Goal: Obtain resource: Download file/media

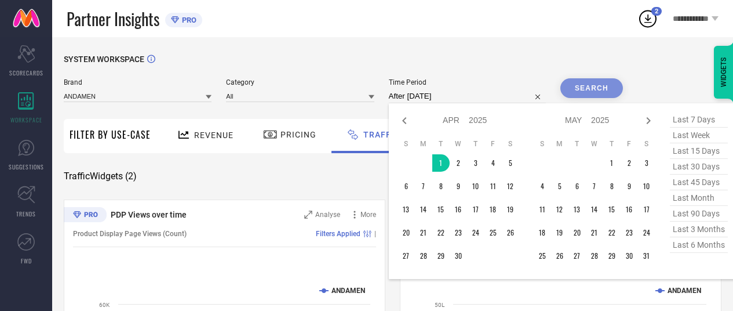
select select "3"
select select "2025"
select select "4"
select select "2025"
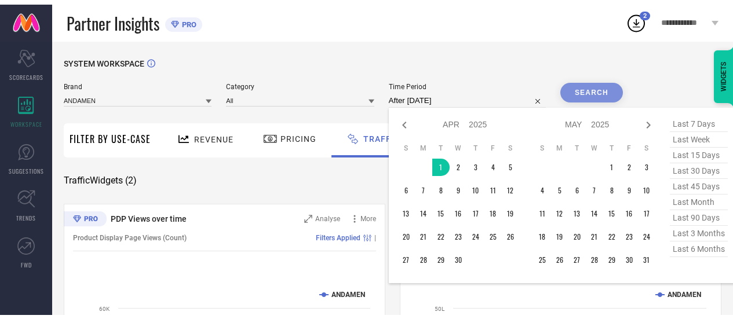
scroll to position [38, 0]
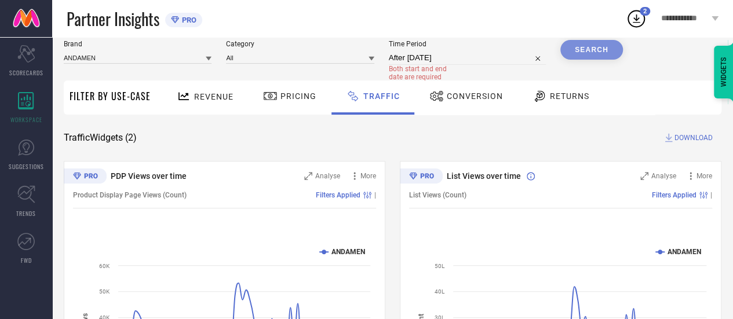
click at [483, 17] on div "Partner Insights PRO" at bounding box center [346, 18] width 559 height 37
click at [304, 99] on span "Pricing" at bounding box center [299, 96] width 36 height 9
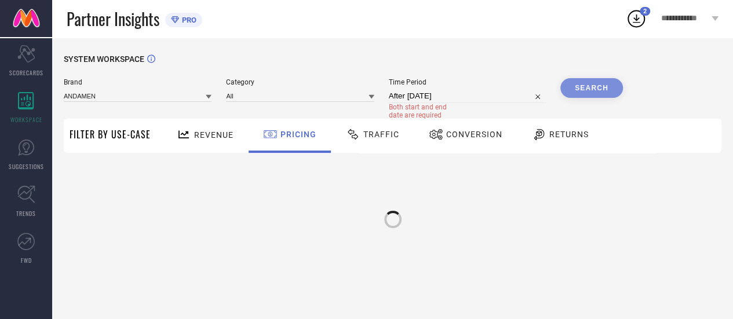
scroll to position [0, 0]
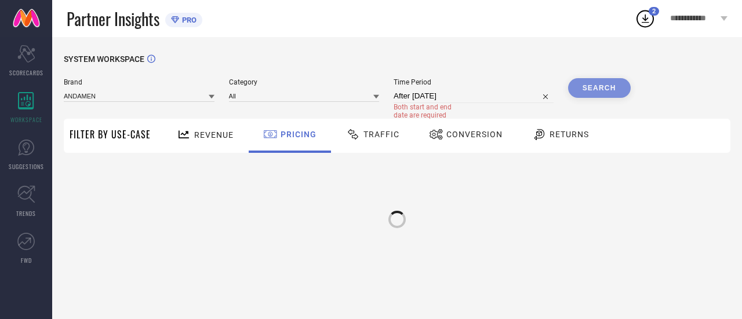
click at [385, 96] on div "Brand ANDAMEN Category All Time Period After [DATE] Both start and end date are…" at bounding box center [347, 98] width 567 height 41
click at [374, 138] on span "Traffic" at bounding box center [381, 134] width 36 height 9
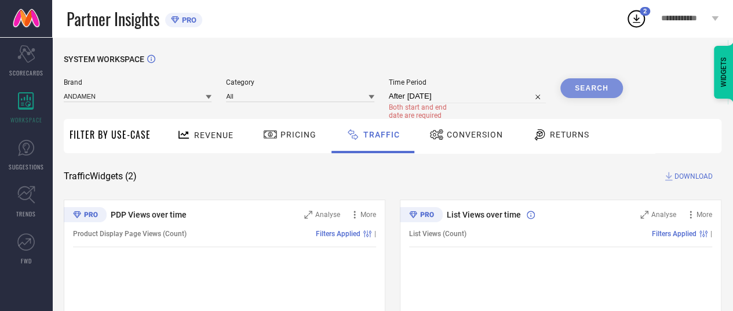
click at [474, 93] on input "After [DATE]" at bounding box center [467, 96] width 157 height 14
select select "3"
select select "2025"
select select "4"
select select "2025"
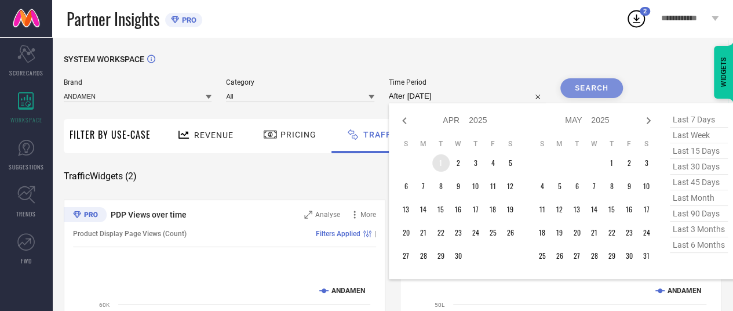
type input "[DATE] to [DATE]"
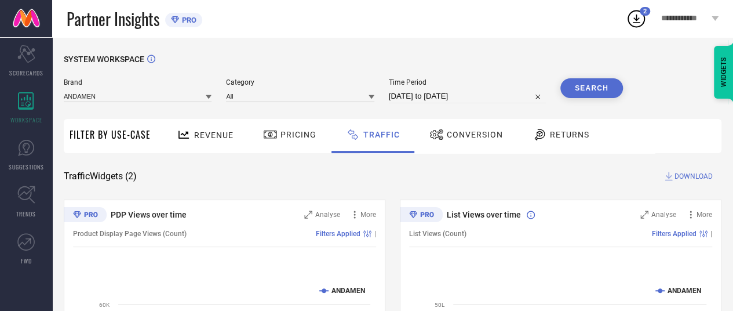
select select "3"
select select "2025"
select select "4"
select select "2025"
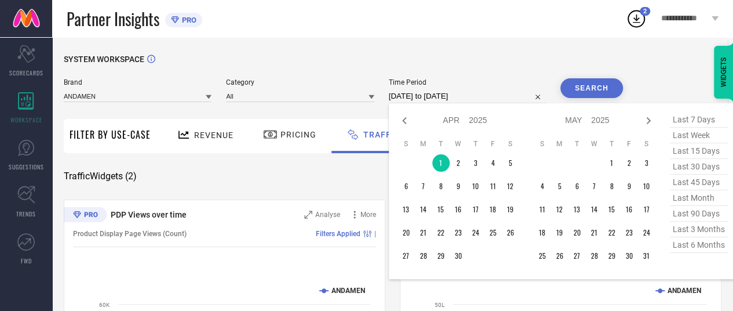
click at [455, 94] on input "[DATE] to [DATE]" at bounding box center [467, 96] width 157 height 14
click at [445, 164] on td "1" at bounding box center [440, 162] width 17 height 17
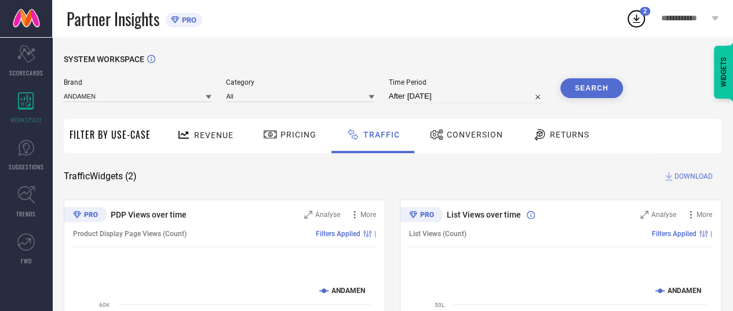
type input "[DATE] to [DATE]"
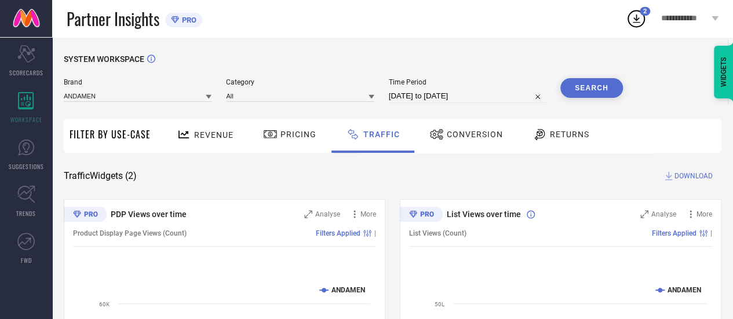
click at [582, 88] on button "Search" at bounding box center [591, 88] width 63 height 20
click at [682, 172] on span "DOWNLOAD" at bounding box center [694, 176] width 38 height 12
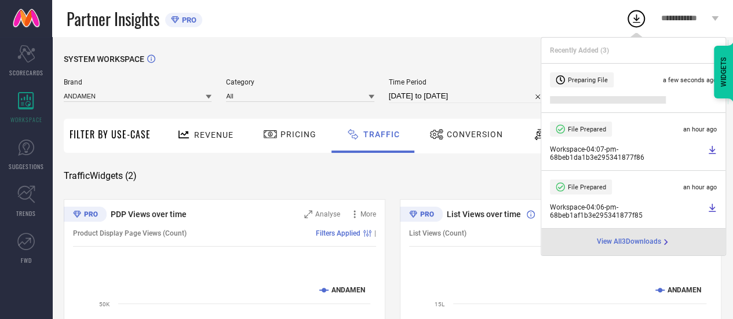
click at [502, 56] on div "SYSTEM WORKSPACE" at bounding box center [393, 66] width 658 height 24
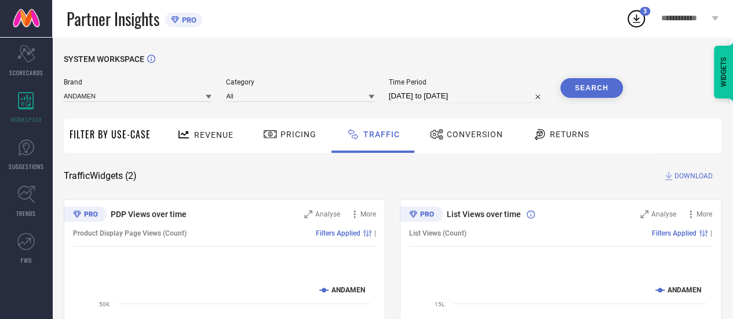
click at [633, 26] on circle at bounding box center [636, 19] width 16 height 16
click at [386, 54] on div "SYSTEM WORKSPACE" at bounding box center [393, 66] width 658 height 24
click at [639, 21] on icon at bounding box center [636, 18] width 21 height 21
click at [640, 12] on div "3" at bounding box center [645, 11] width 10 height 9
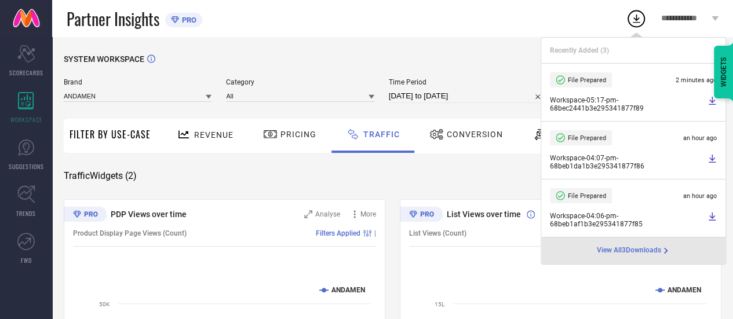
click at [709, 100] on icon at bounding box center [712, 100] width 9 height 9
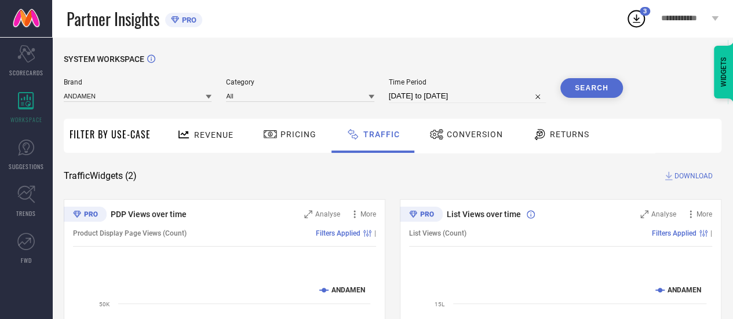
click at [350, 55] on div "SYSTEM WORKSPACE" at bounding box center [393, 66] width 658 height 24
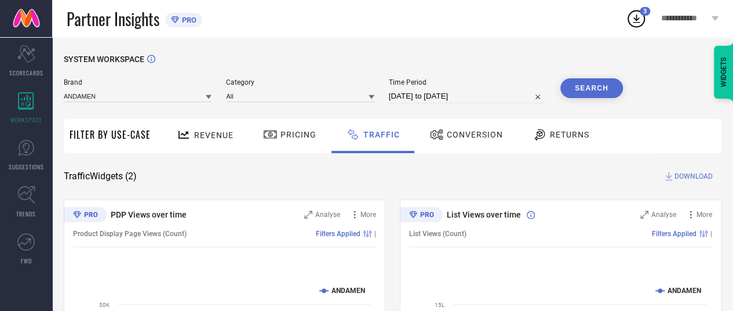
click at [455, 96] on input "[DATE] to [DATE]" at bounding box center [467, 96] width 157 height 14
select select "3"
select select "2025"
select select "4"
select select "2025"
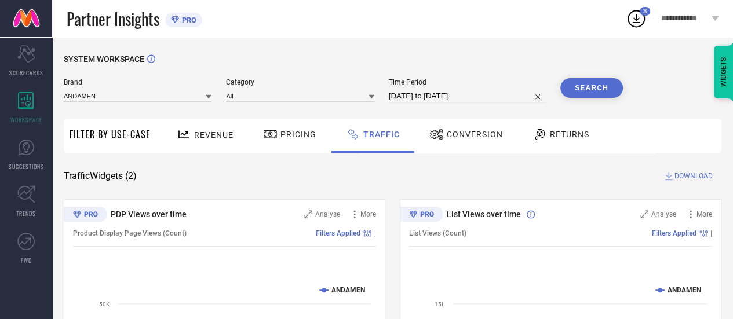
click at [475, 68] on div "SYSTEM WORKSPACE" at bounding box center [393, 66] width 658 height 24
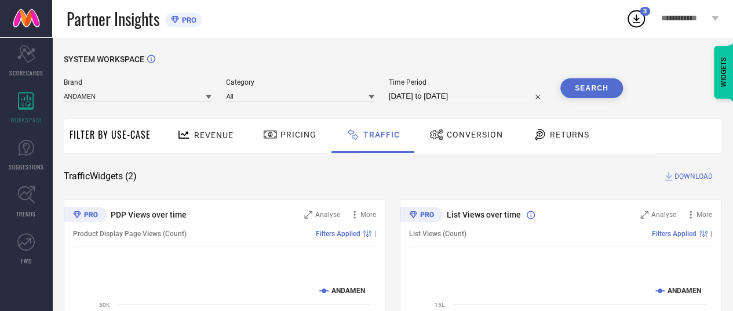
select select "3"
select select "2025"
select select "4"
select select "2025"
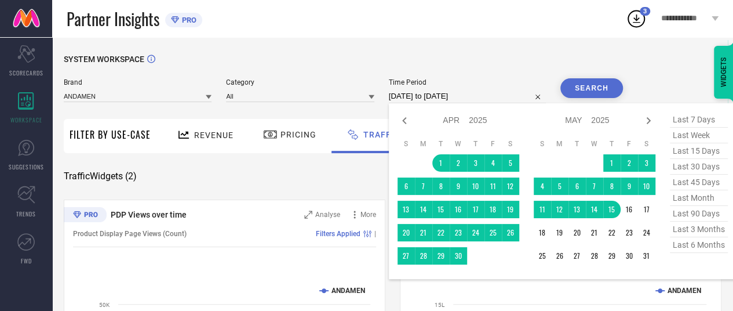
click at [431, 93] on input "[DATE] to [DATE]" at bounding box center [467, 96] width 157 height 14
click at [647, 122] on icon at bounding box center [649, 121] width 14 height 14
select select "4"
select select "2025"
select select "5"
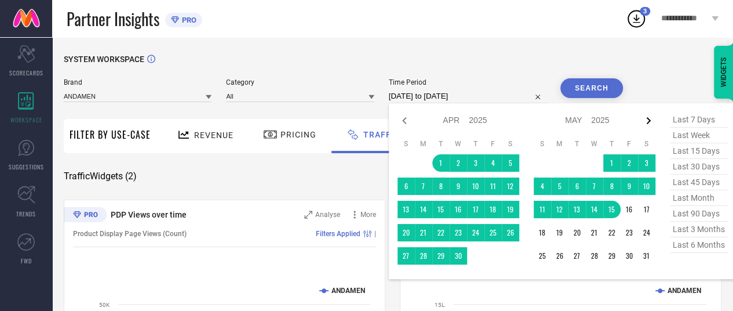
select select "2025"
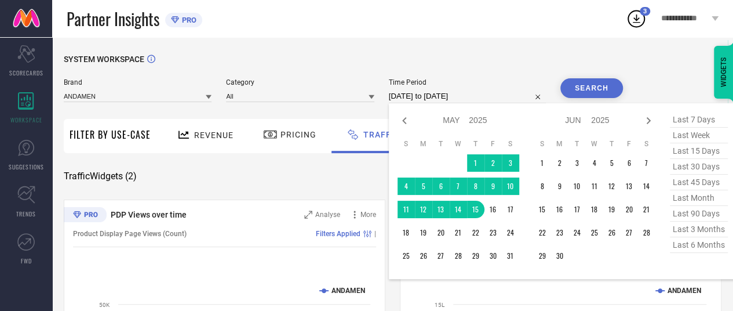
click at [647, 122] on icon at bounding box center [649, 121] width 14 height 14
select select "5"
select select "2025"
select select "6"
select select "2025"
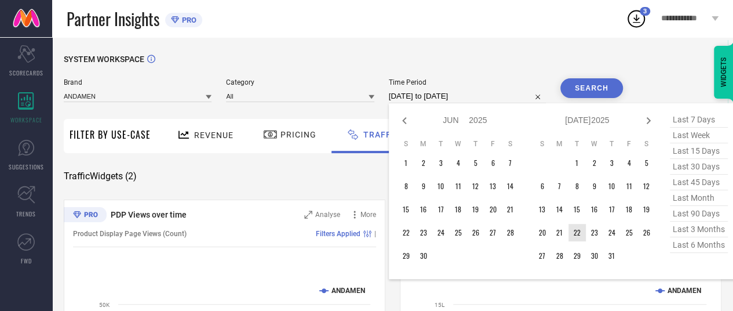
type input "After [DATE]"
click at [578, 240] on td "22" at bounding box center [577, 232] width 17 height 17
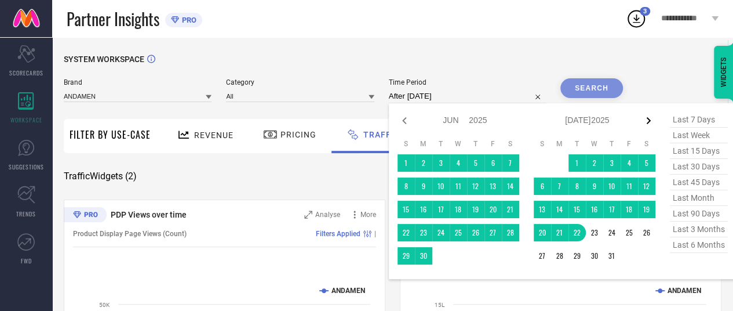
click at [652, 121] on icon at bounding box center [649, 121] width 14 height 14
select select "6"
select select "2025"
select select "7"
select select "2025"
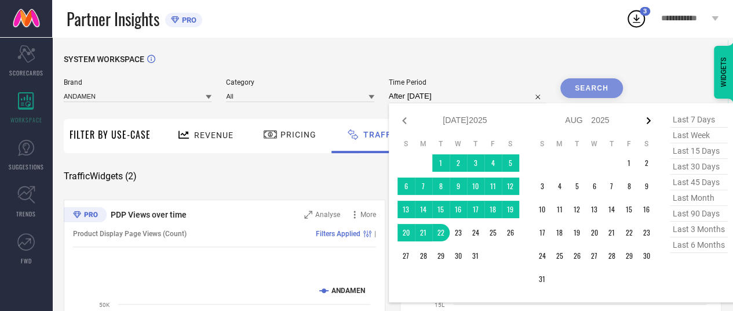
click at [651, 117] on icon at bounding box center [649, 121] width 14 height 14
select select "7"
select select "2025"
select select "8"
select select "2025"
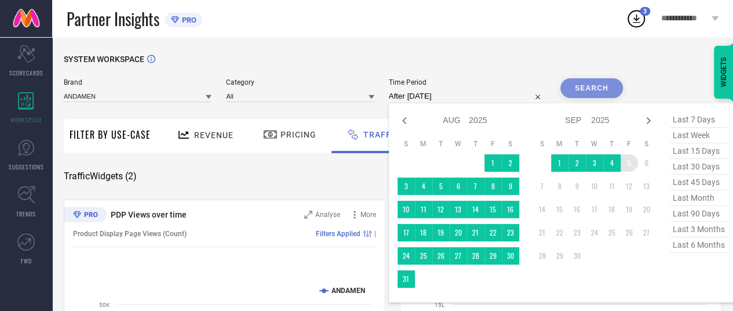
type input "[DATE] to [DATE]"
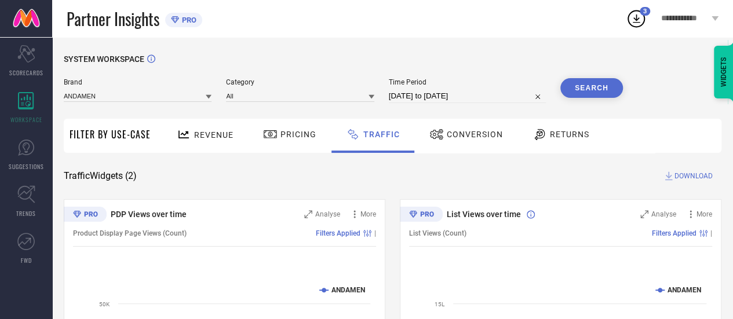
click at [587, 85] on button "Search" at bounding box center [591, 88] width 63 height 20
click at [684, 177] on span "DOWNLOAD" at bounding box center [694, 176] width 38 height 12
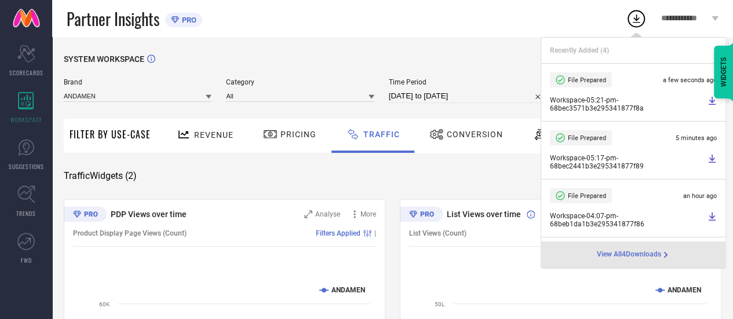
click at [406, 57] on div "SYSTEM WORKSPACE" at bounding box center [393, 66] width 658 height 24
